Goal: Find contact information: Find contact information

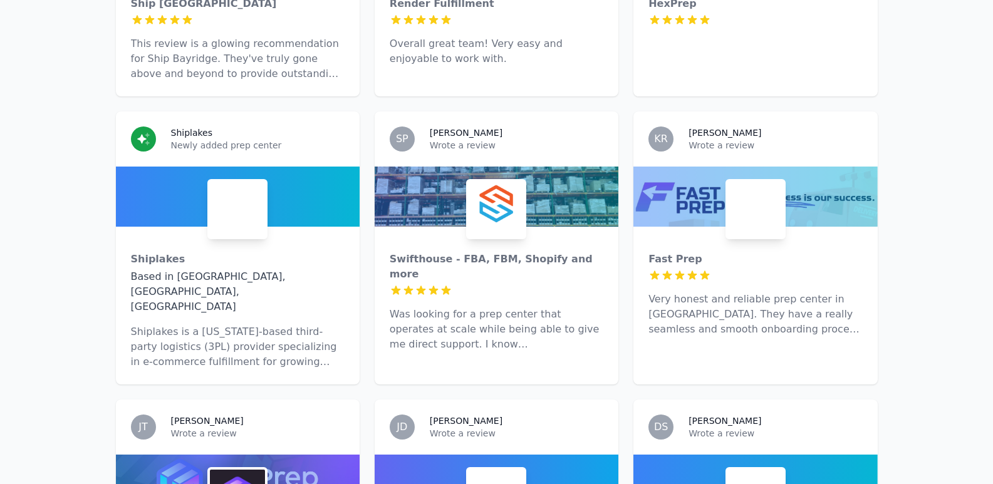
scroll to position [3996, 0]
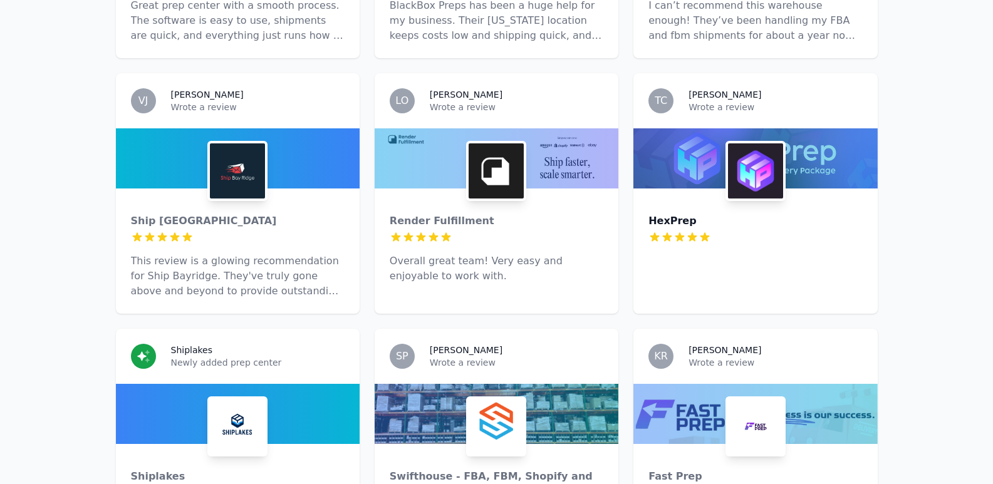
click at [683, 214] on div "HexPrep" at bounding box center [755, 221] width 214 height 15
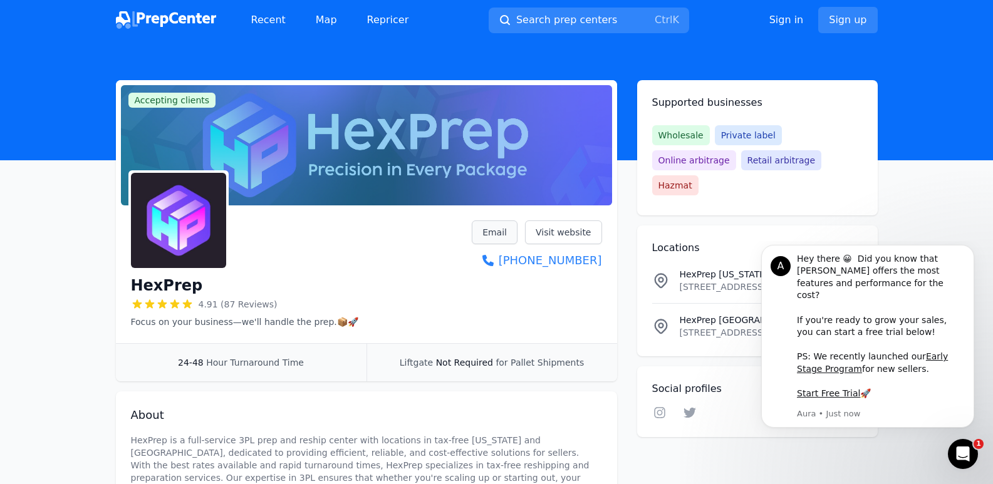
click at [494, 234] on link "Email" at bounding box center [495, 232] width 46 height 24
click at [498, 230] on link "Email" at bounding box center [495, 232] width 46 height 24
click at [555, 262] on link "[PHONE_NUMBER]" at bounding box center [537, 261] width 130 height 18
drag, startPoint x: 606, startPoint y: 249, endPoint x: 606, endPoint y: 264, distance: 15.0
drag, startPoint x: 606, startPoint y: 264, endPoint x: 477, endPoint y: 272, distance: 129.3
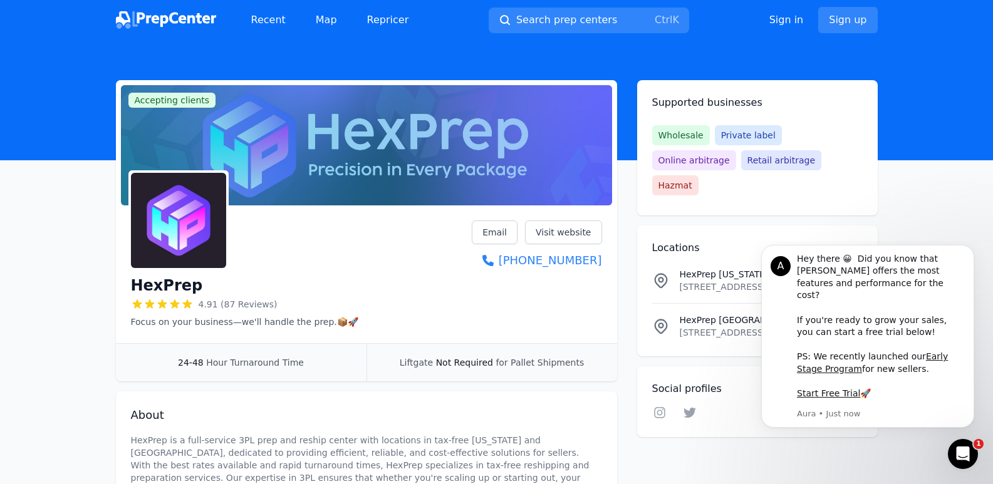
drag, startPoint x: 477, startPoint y: 272, endPoint x: 472, endPoint y: 289, distance: 17.0
click at [472, 289] on div "HexPrep 4.91 (87 Reviews) Focus on your business—we'll handle the prep.📦🚀 Email…" at bounding box center [366, 274] width 471 height 108
drag, startPoint x: 477, startPoint y: 246, endPoint x: 582, endPoint y: 249, distance: 105.9
click at [582, 249] on div "HexPrep 4.91 (87 Reviews) Focus on your business—we'll handle the prep.📦🚀 Email…" at bounding box center [366, 274] width 471 height 108
drag, startPoint x: 505, startPoint y: 252, endPoint x: 563, endPoint y: 259, distance: 58.7
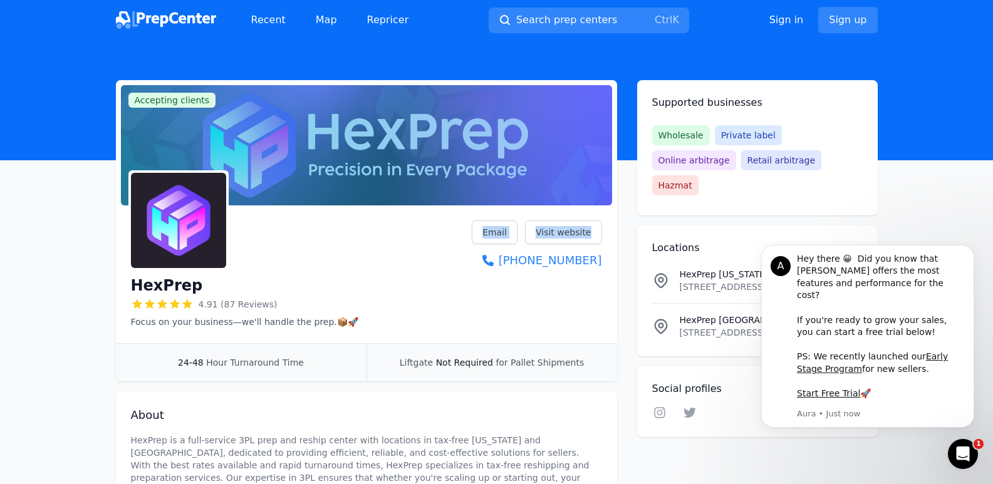
drag, startPoint x: 563, startPoint y: 259, endPoint x: 475, endPoint y: 283, distance: 90.9
click at [475, 283] on div "HexPrep 4.91 (87 Reviews) Focus on your business—we'll handle the prep.📦🚀 Email…" at bounding box center [366, 274] width 471 height 108
click at [519, 320] on div "HexPrep 4.91 (87 Reviews) Focus on your business—we'll handle the prep.📦🚀 Email…" at bounding box center [366, 274] width 471 height 108
click at [971, 252] on icon "Dismiss notification" at bounding box center [970, 248] width 7 height 7
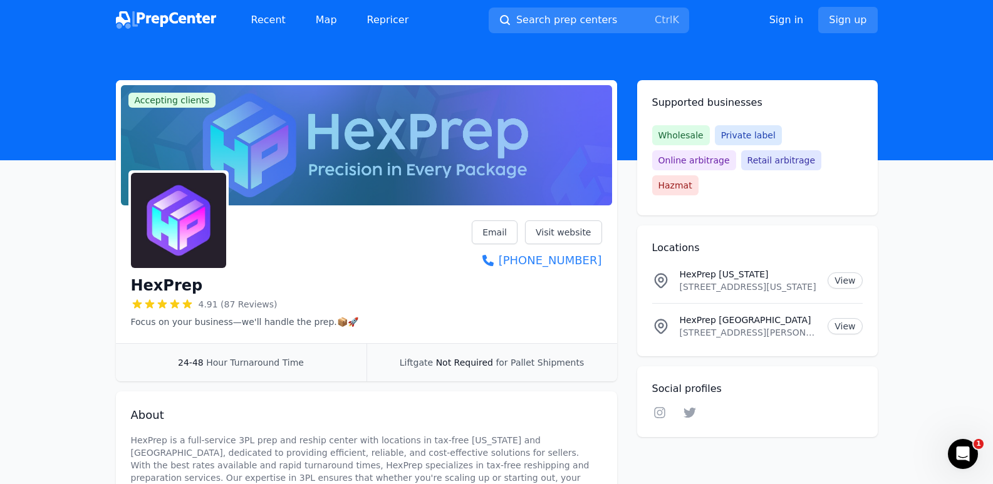
click at [658, 268] on div "HexPrep [US_STATE] [STREET_ADDRESS][US_STATE] View" at bounding box center [757, 280] width 210 height 25
drag, startPoint x: 683, startPoint y: 246, endPoint x: 825, endPoint y: 256, distance: 143.1
click at [825, 268] on div "HexPrep [US_STATE] [STREET_ADDRESS][US_STATE] View" at bounding box center [757, 280] width 210 height 25
copy div "exPrep [US_STATE] [STREET_ADDRESS][US_STATE]"
click at [676, 268] on div "HexPrep [US_STATE] [STREET_ADDRESS][US_STATE] View" at bounding box center [757, 280] width 210 height 25
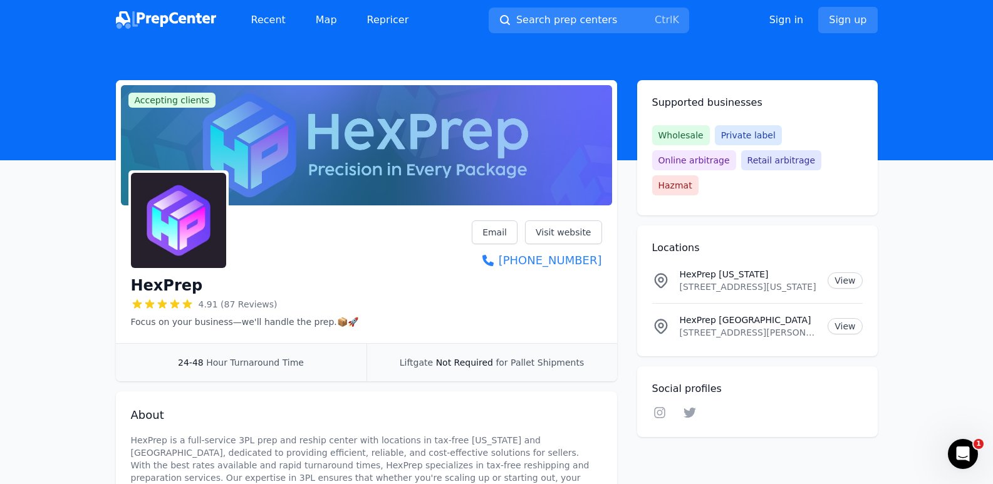
click at [676, 268] on div "HexPrep [US_STATE] [STREET_ADDRESS][US_STATE] View" at bounding box center [757, 280] width 210 height 25
drag, startPoint x: 681, startPoint y: 254, endPoint x: 735, endPoint y: 248, distance: 53.6
drag, startPoint x: 735, startPoint y: 248, endPoint x: 670, endPoint y: 244, distance: 64.6
click at [683, 268] on p "HexPrep [US_STATE]" at bounding box center [749, 274] width 138 height 13
drag, startPoint x: 680, startPoint y: 252, endPoint x: 817, endPoint y: 256, distance: 137.8
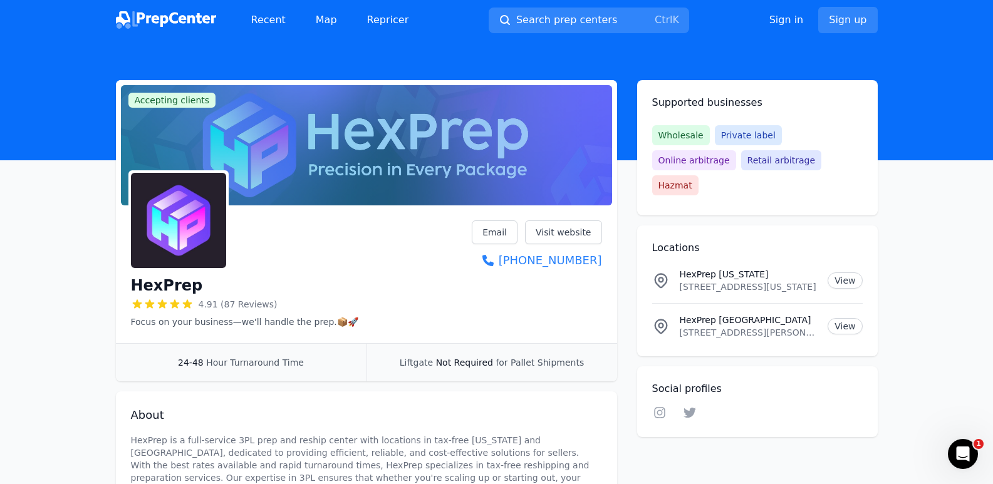
click at [817, 268] on div "HexPrep [US_STATE] [STREET_ADDRESS][US_STATE]" at bounding box center [749, 280] width 138 height 25
drag, startPoint x: 845, startPoint y: 209, endPoint x: 623, endPoint y: 297, distance: 239.2
drag, startPoint x: 680, startPoint y: 253, endPoint x: 788, endPoint y: 257, distance: 107.8
click at [788, 268] on div "HexPrep [US_STATE] [STREET_ADDRESS][US_STATE]" at bounding box center [749, 280] width 138 height 25
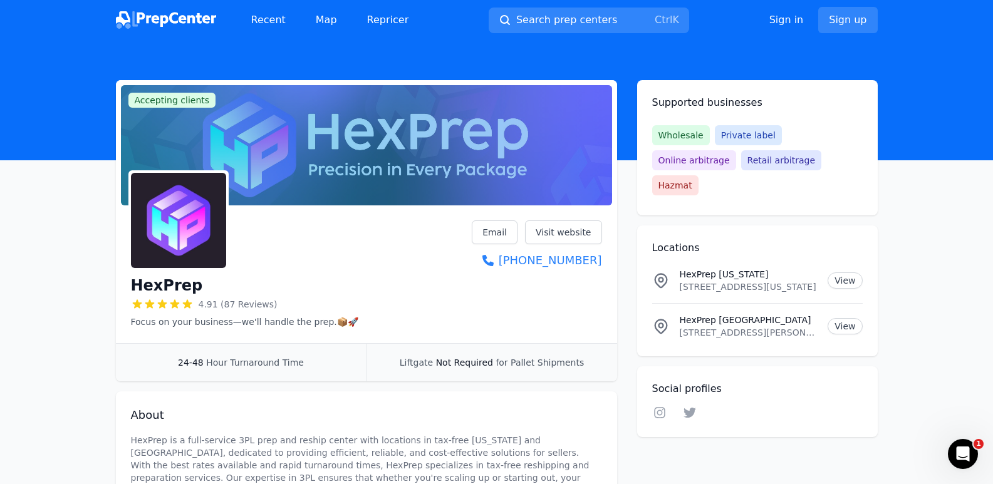
drag, startPoint x: 798, startPoint y: 224, endPoint x: 748, endPoint y: 226, distance: 49.5
click at [767, 229] on div "Locations [GEOGRAPHIC_DATA] [US_STATE] [STREET_ADDRESS][US_STATE] View [GEOGRAP…" at bounding box center [757, 290] width 240 height 131
click at [593, 279] on div "HexPrep 4.91 (87 Reviews) Focus on your business—we'll handle the prep.📦🚀 Email…" at bounding box center [366, 274] width 471 height 108
drag, startPoint x: 680, startPoint y: 254, endPoint x: 820, endPoint y: 262, distance: 140.5
click at [820, 268] on div "HexPrep [US_STATE] [STREET_ADDRESS][US_STATE] View" at bounding box center [757, 280] width 210 height 25
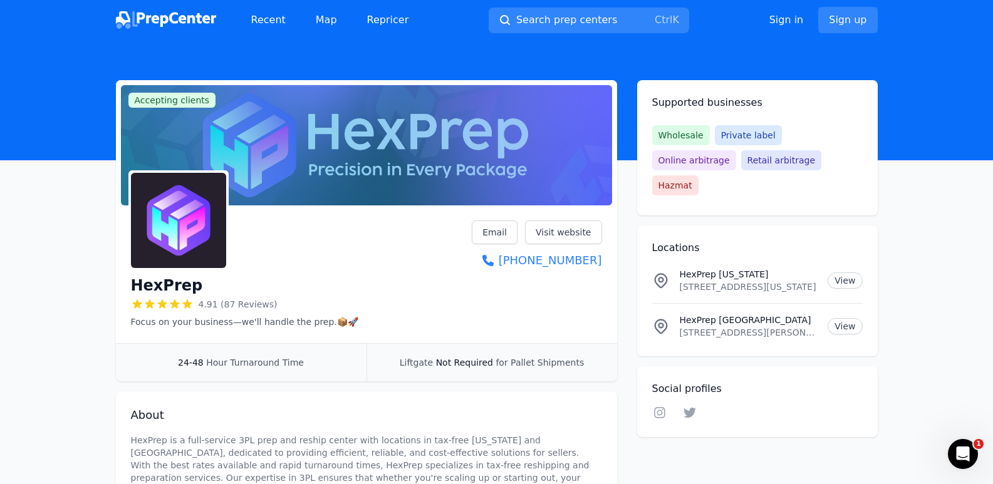
drag, startPoint x: 807, startPoint y: 227, endPoint x: 576, endPoint y: 296, distance: 241.0
click at [576, 296] on div "HexPrep 4.91 (87 Reviews) Focus on your business—we'll handle the prep.📦🚀 Email…" at bounding box center [366, 274] width 471 height 108
click at [678, 268] on div "HexPrep [US_STATE] [STREET_ADDRESS][US_STATE] View" at bounding box center [757, 280] width 210 height 25
click at [681, 258] on li "HexPrep [US_STATE] [STREET_ADDRESS][US_STATE] View" at bounding box center [757, 280] width 210 height 45
click at [690, 258] on li "HexPrep [US_STATE] [STREET_ADDRESS][US_STATE] View" at bounding box center [757, 280] width 210 height 45
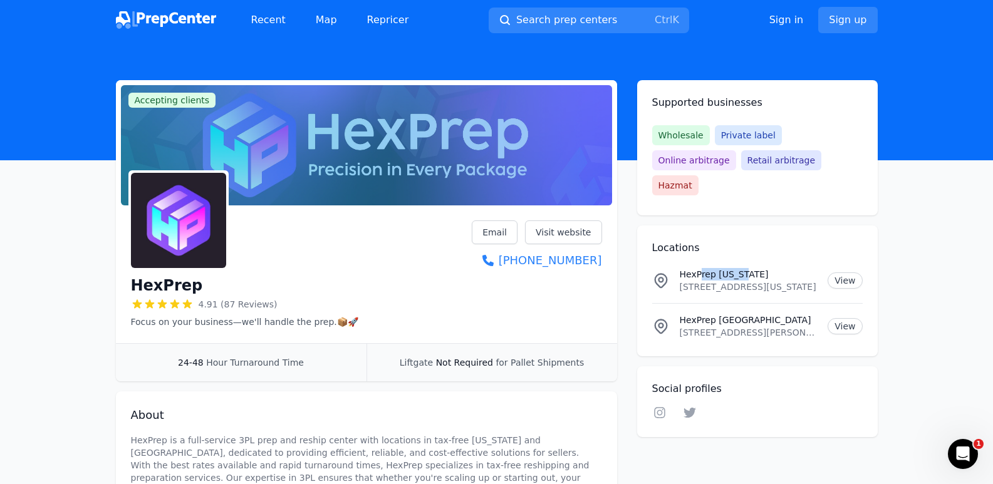
drag, startPoint x: 701, startPoint y: 254, endPoint x: 688, endPoint y: 251, distance: 12.9
click at [747, 258] on li "HexPrep [US_STATE] [STREET_ADDRESS][US_STATE] View" at bounding box center [757, 280] width 210 height 45
click at [683, 232] on div "Locations [GEOGRAPHIC_DATA] [US_STATE] [STREET_ADDRESS][US_STATE] View [GEOGRAP…" at bounding box center [757, 290] width 240 height 131
click at [789, 225] on div "Locations [GEOGRAPHIC_DATA] [US_STATE] [STREET_ADDRESS][US_STATE] View [GEOGRAP…" at bounding box center [757, 290] width 240 height 131
drag, startPoint x: 683, startPoint y: 242, endPoint x: 722, endPoint y: 242, distance: 39.5
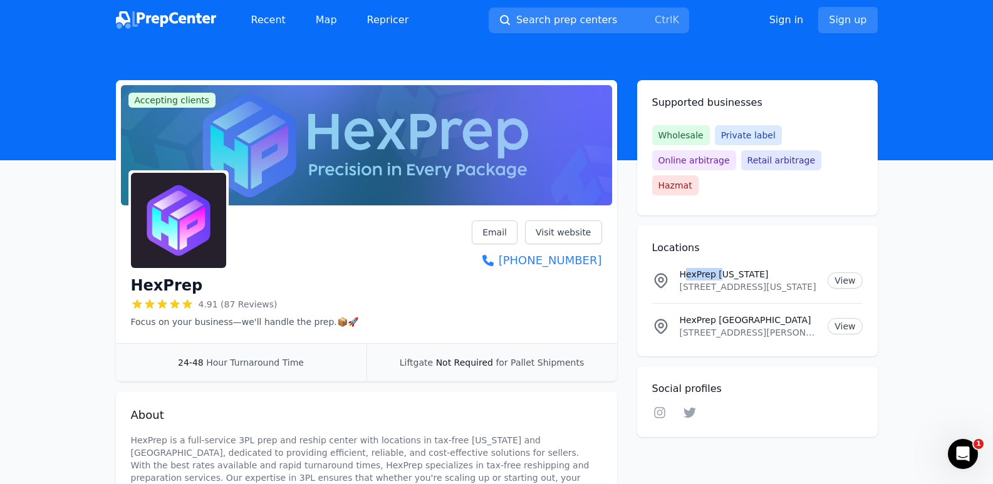
click at [722, 258] on li "HexPrep [US_STATE] [STREET_ADDRESS][US_STATE] View" at bounding box center [757, 280] width 210 height 45
click at [816, 268] on p "HexPrep [US_STATE]" at bounding box center [749, 274] width 138 height 13
drag, startPoint x: 804, startPoint y: 262, endPoint x: 680, endPoint y: 252, distance: 125.0
click at [680, 268] on div "HexPrep [US_STATE] [STREET_ADDRESS][US_STATE]" at bounding box center [749, 280] width 138 height 25
copy div "HexPrep [US_STATE] [STREET_ADDRESS]"
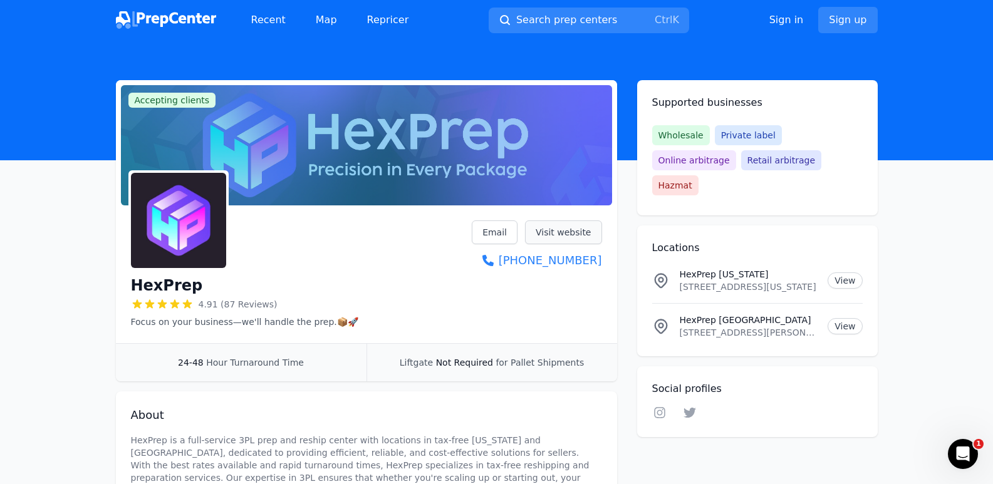
click at [577, 235] on link "Visit website" at bounding box center [563, 232] width 77 height 24
click at [324, 323] on p "Focus on your business—we'll handle the prep.📦🚀" at bounding box center [244, 322] width 227 height 13
click at [576, 256] on link "[PHONE_NUMBER]" at bounding box center [537, 261] width 130 height 18
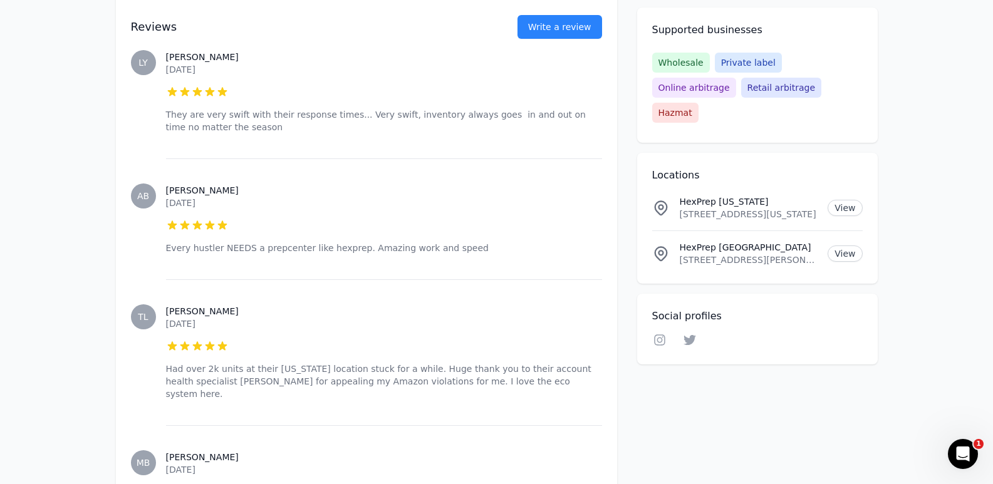
scroll to position [3068, 0]
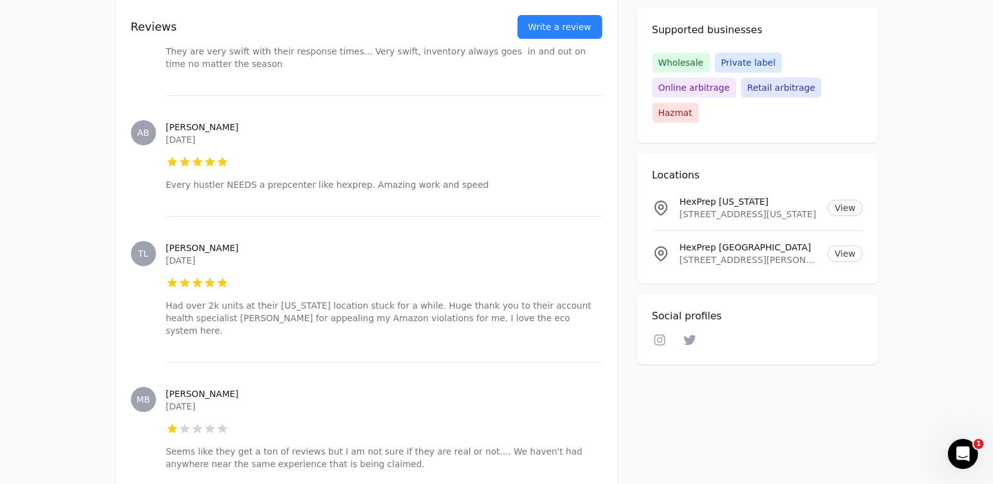
click at [851, 200] on link "View" at bounding box center [844, 208] width 34 height 16
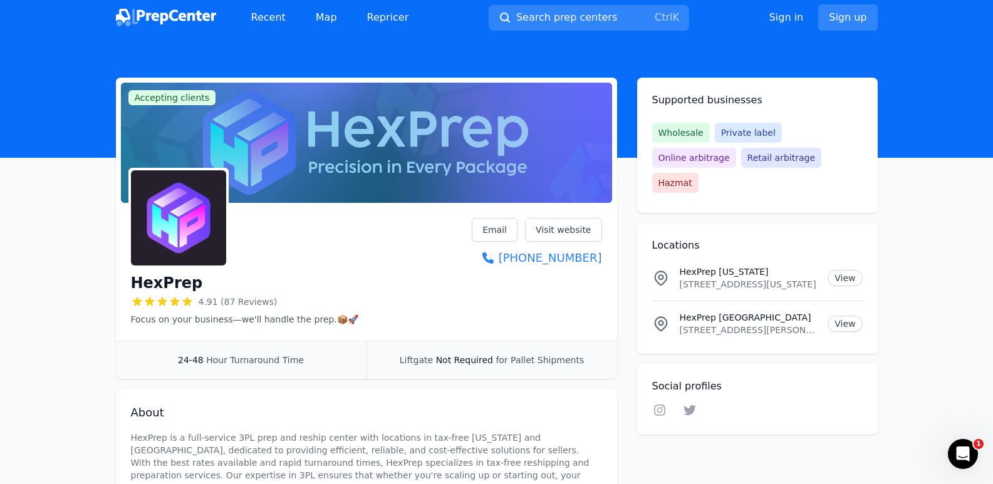
scroll to position [0, 0]
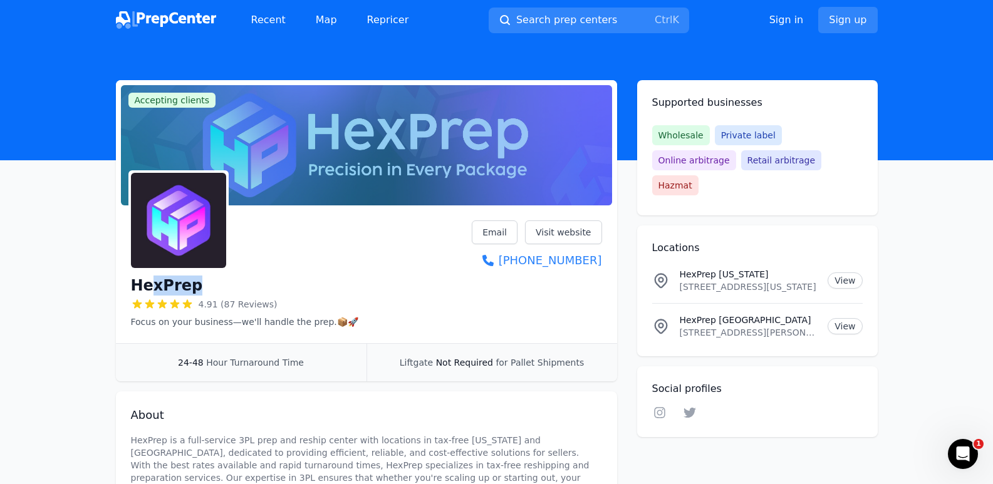
drag, startPoint x: 152, startPoint y: 289, endPoint x: 201, endPoint y: 277, distance: 50.1
click at [201, 277] on div "HexPrep" at bounding box center [244, 286] width 227 height 20
click at [197, 275] on div "HexPrep 4.91 (87 Reviews) Focus on your business—we'll handle the prep.📦🚀" at bounding box center [244, 300] width 227 height 55
drag, startPoint x: 197, startPoint y: 275, endPoint x: 145, endPoint y: 263, distance: 52.7
click at [145, 263] on div "HexPrep 4.91 (87 Reviews) Focus on your business—we'll handle the prep.📦🚀" at bounding box center [244, 249] width 227 height 158
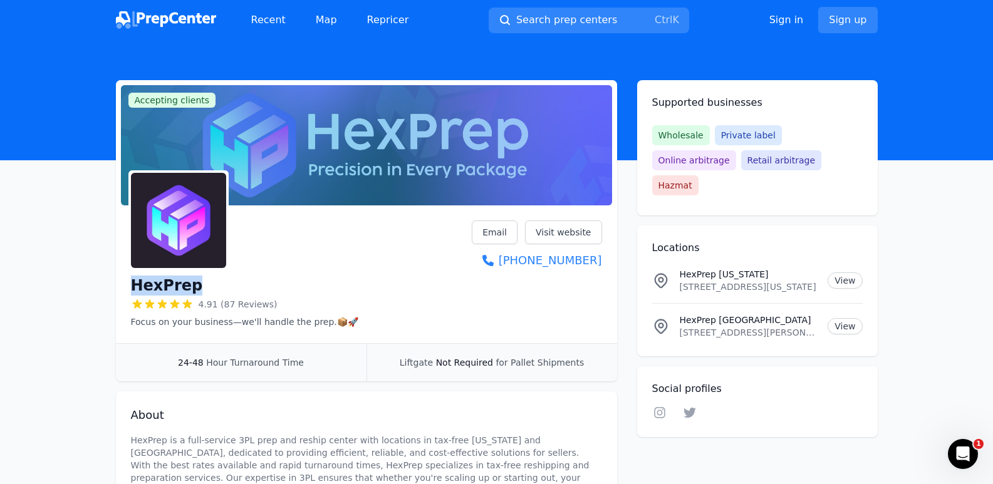
copy div "HexPrep"
